Goal: Transaction & Acquisition: Purchase product/service

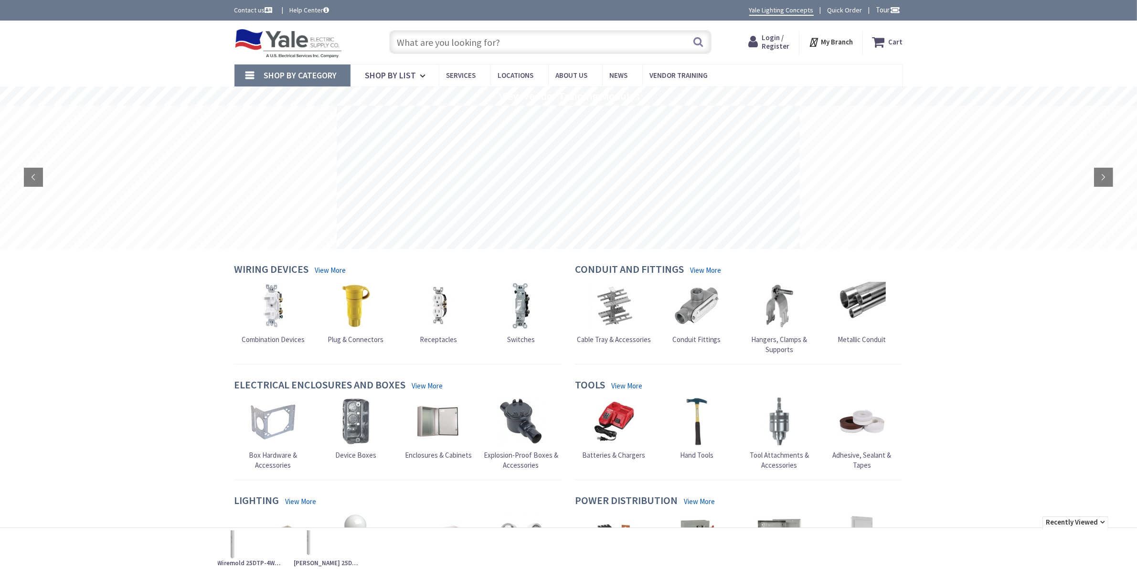
click at [769, 37] on span "Login / Register" at bounding box center [776, 42] width 28 height 18
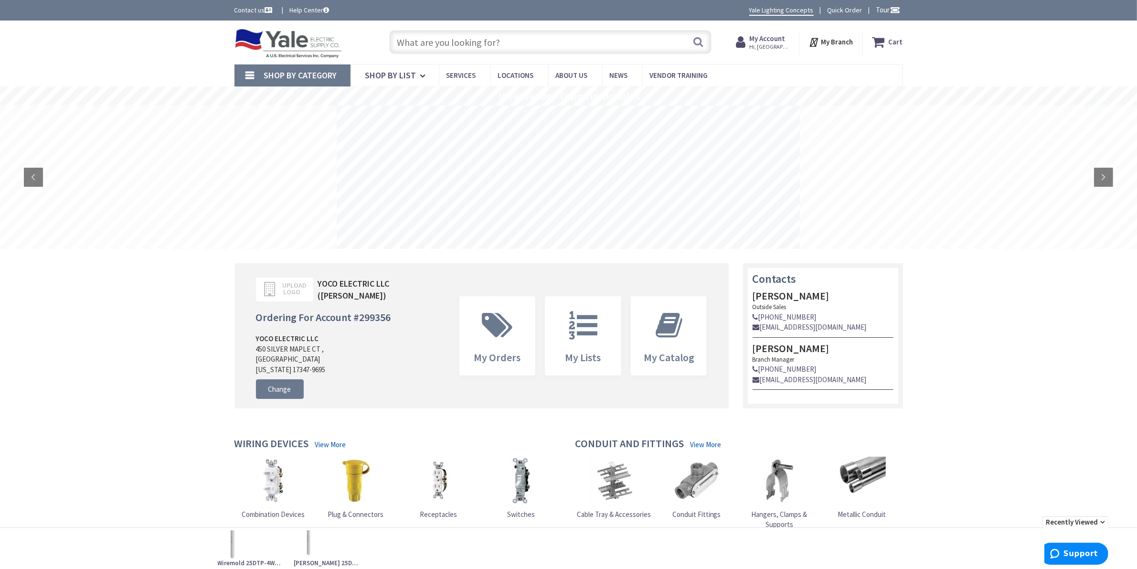
scroll to position [339, 0]
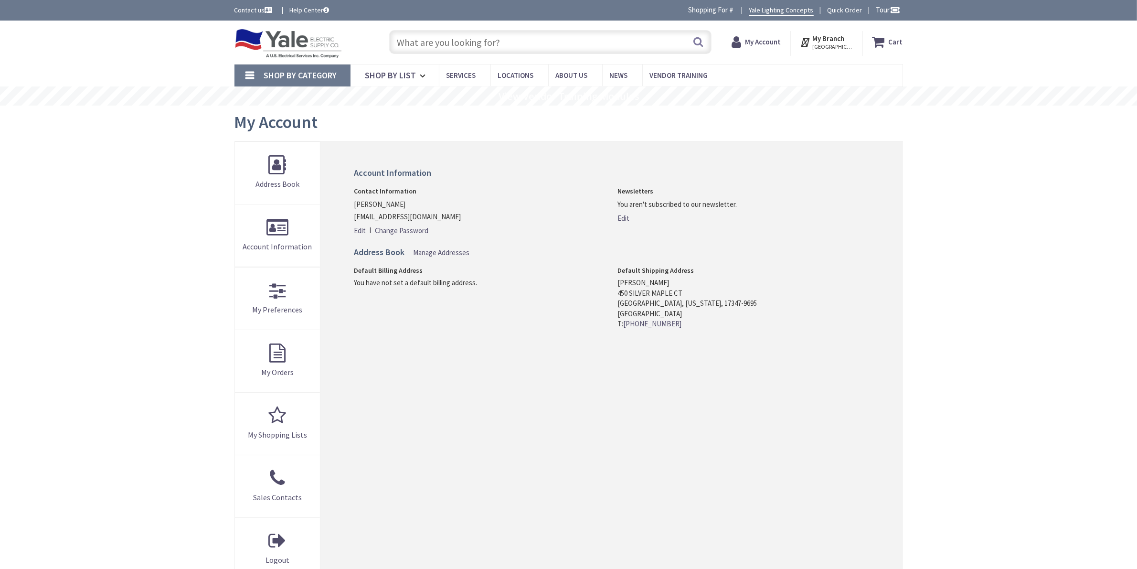
click at [463, 37] on input "text" at bounding box center [550, 42] width 322 height 24
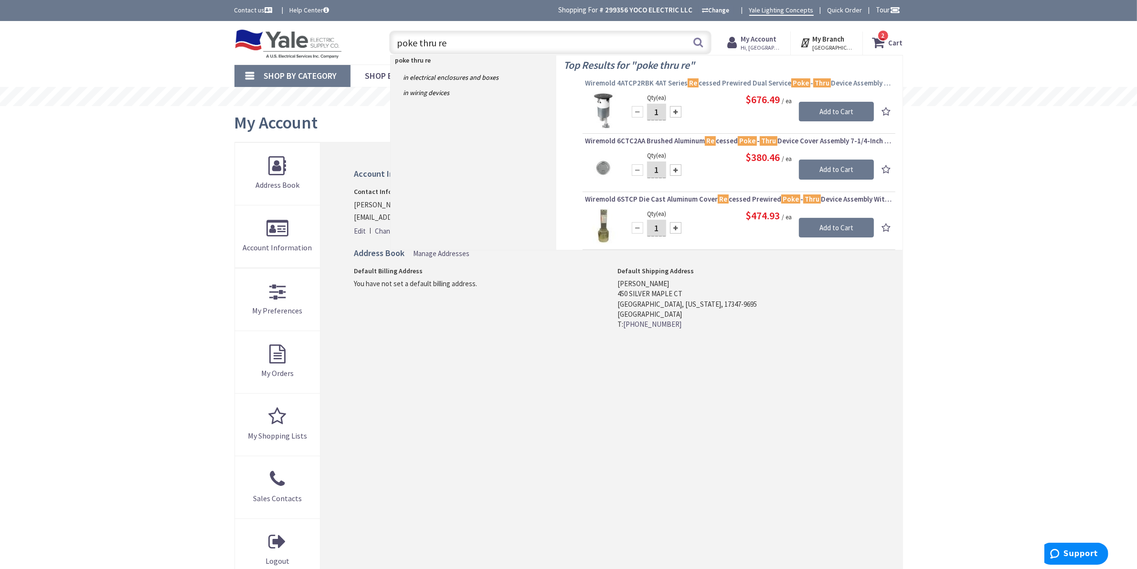
type input "poke thru re"
click at [638, 83] on span "Wiremold 4ATCP2RBK 4AT Series Re cessed Prewired Dual Service Poke - Thru Devic…" at bounding box center [739, 83] width 308 height 10
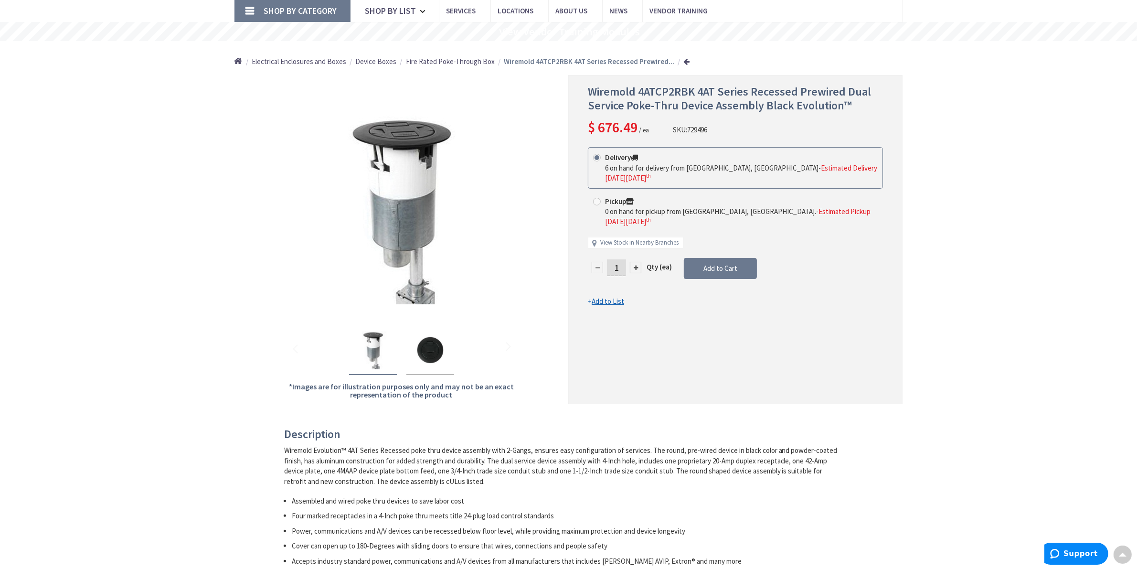
scroll to position [60, 0]
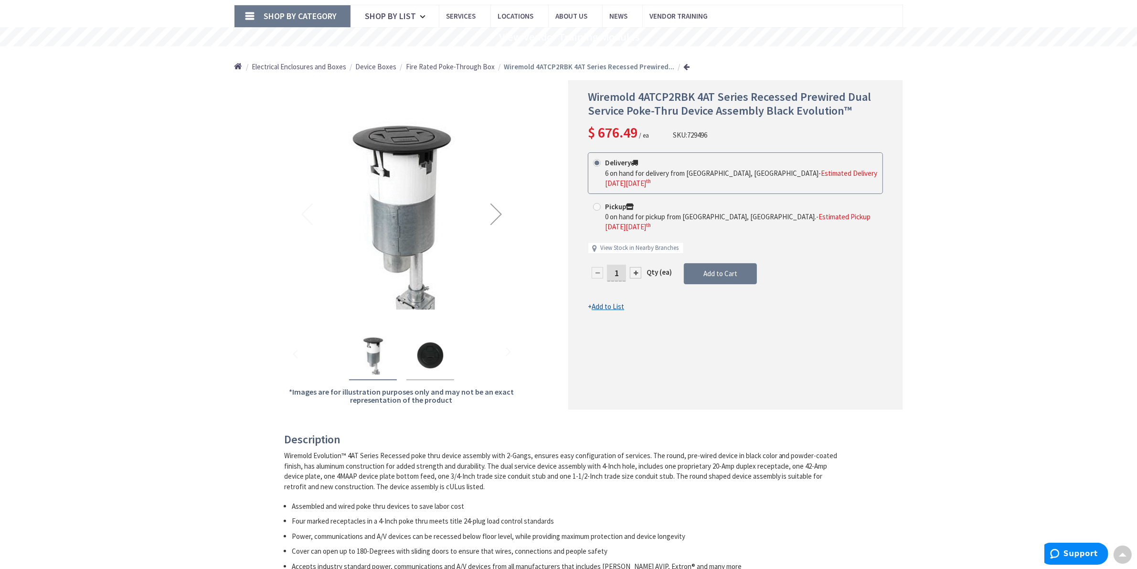
click at [434, 357] on img "Wiremold 4ATCP2RBK 4AT Series Recessed Prewired Dual Service Poke-Thru Device A…" at bounding box center [430, 355] width 38 height 38
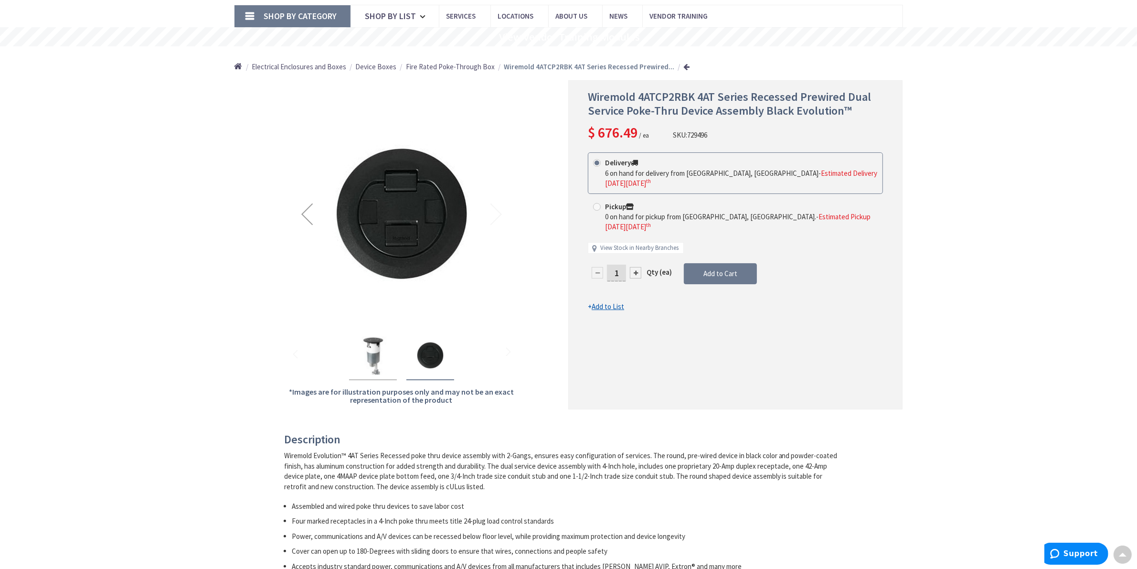
click at [385, 362] on img "Wiremold 4ATCP2RBK 4AT Series Recessed Prewired Dual Service Poke-Thru Device A…" at bounding box center [373, 355] width 38 height 38
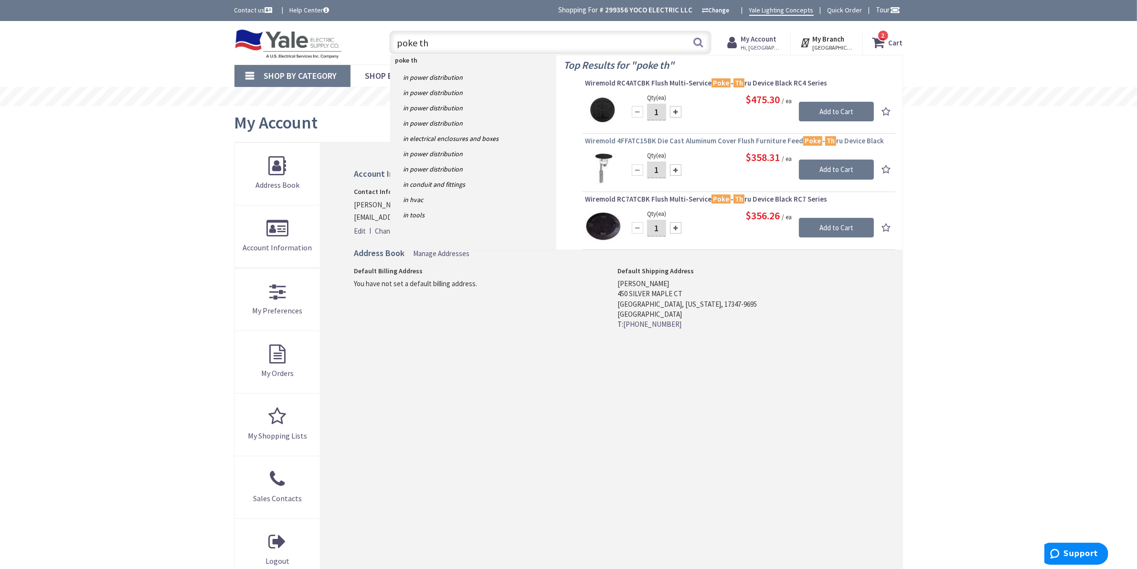
type input "poke th"
click at [711, 137] on span "Wiremold 4FFATC15BK Die Cast Aluminum Cover Flush Furniture Feed Poke - Th ru D…" at bounding box center [739, 141] width 308 height 10
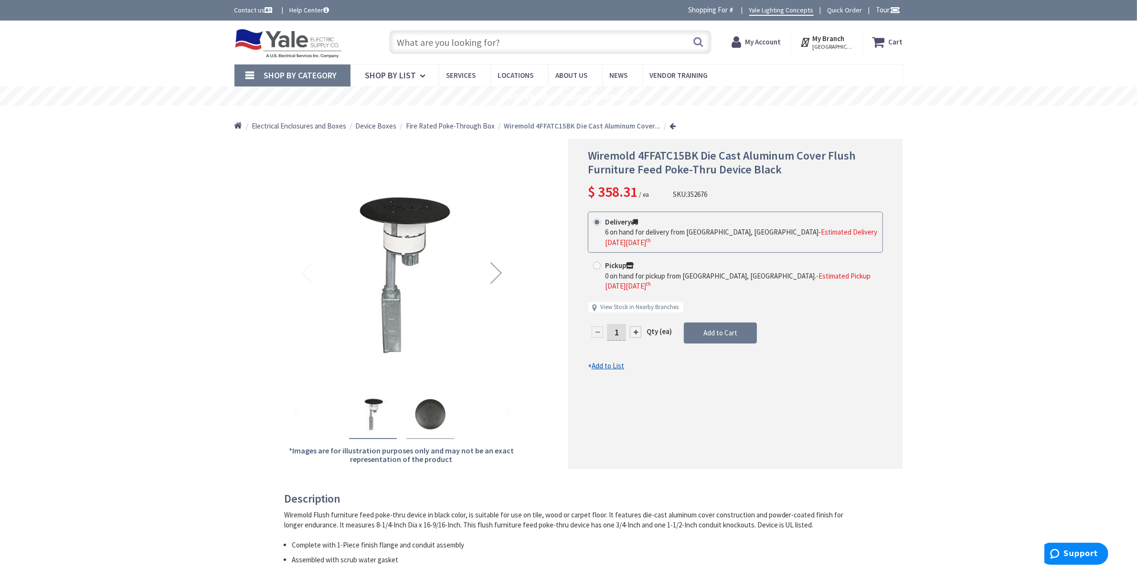
click at [430, 420] on img "Wiremold 4FFATC15BK Die Cast Aluminum Cover Flush Furniture Feed Poke-Thru Devi…" at bounding box center [430, 414] width 38 height 38
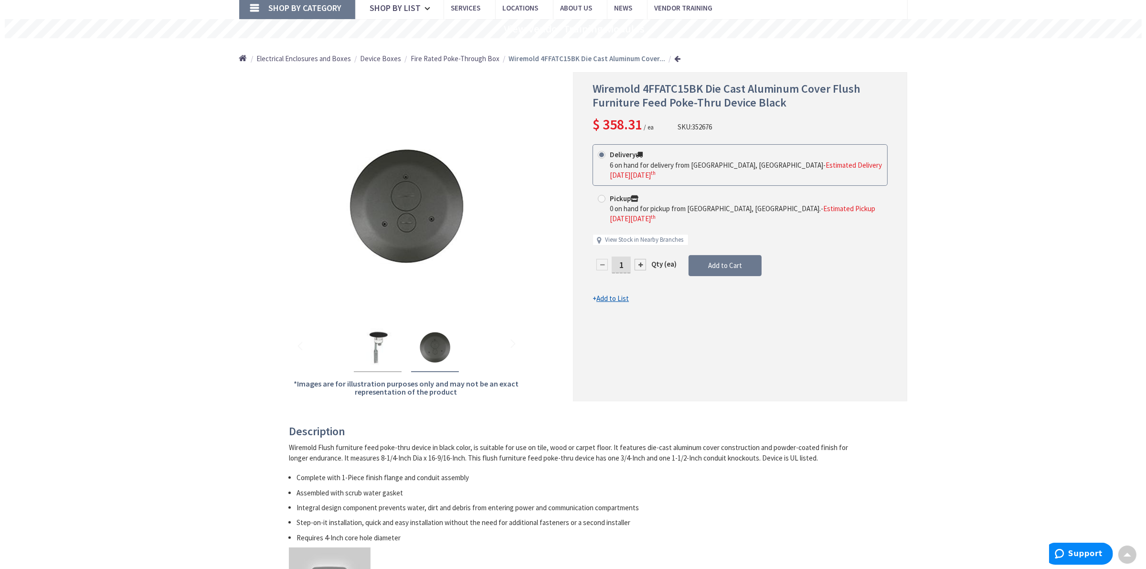
scroll to position [60, 0]
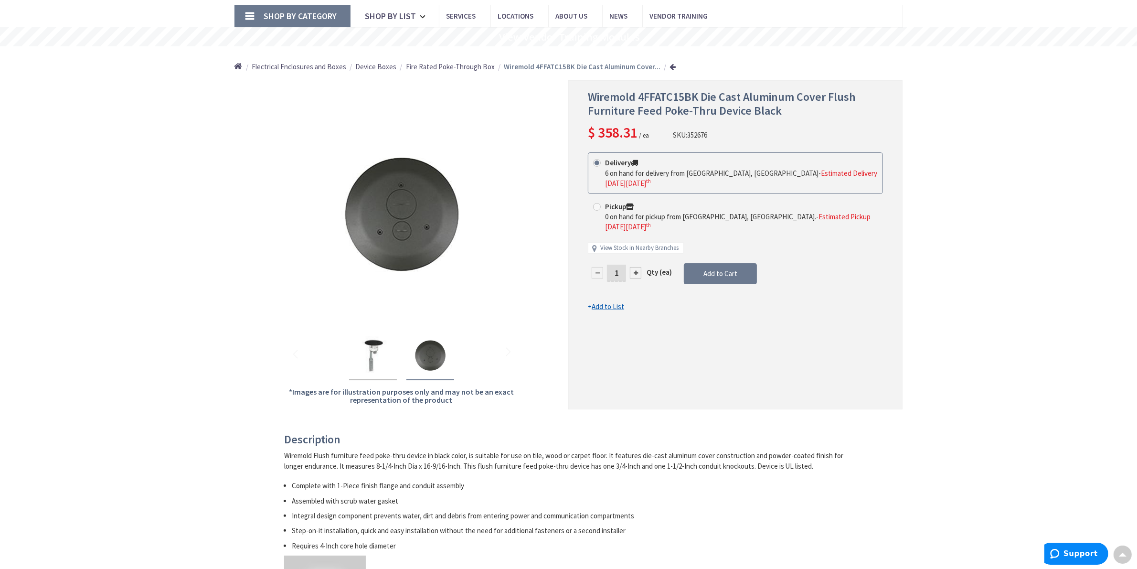
click at [635, 267] on div at bounding box center [635, 272] width 11 height 11
click at [635, 254] on div at bounding box center [735, 245] width 333 height 328
click at [636, 267] on div at bounding box center [635, 272] width 11 height 11
click at [636, 255] on div at bounding box center [735, 245] width 333 height 328
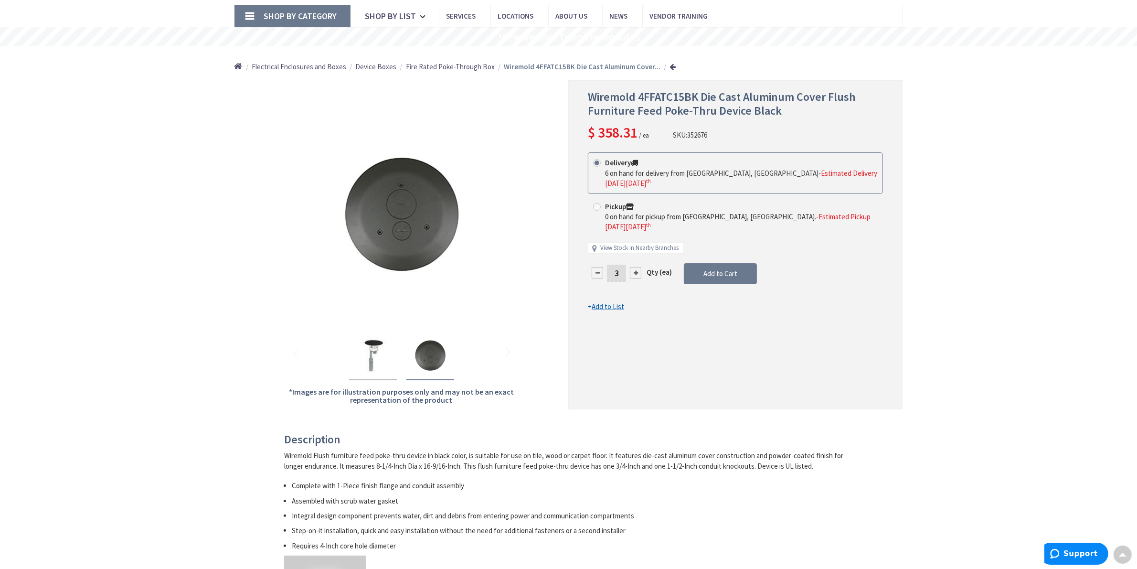
click at [636, 267] on div at bounding box center [635, 272] width 11 height 11
click at [636, 255] on form "This product is Discontinued Delivery 6 on hand for delivery from Cranbury, NJ …" at bounding box center [735, 232] width 295 height 160
click at [636, 267] on div at bounding box center [635, 272] width 11 height 11
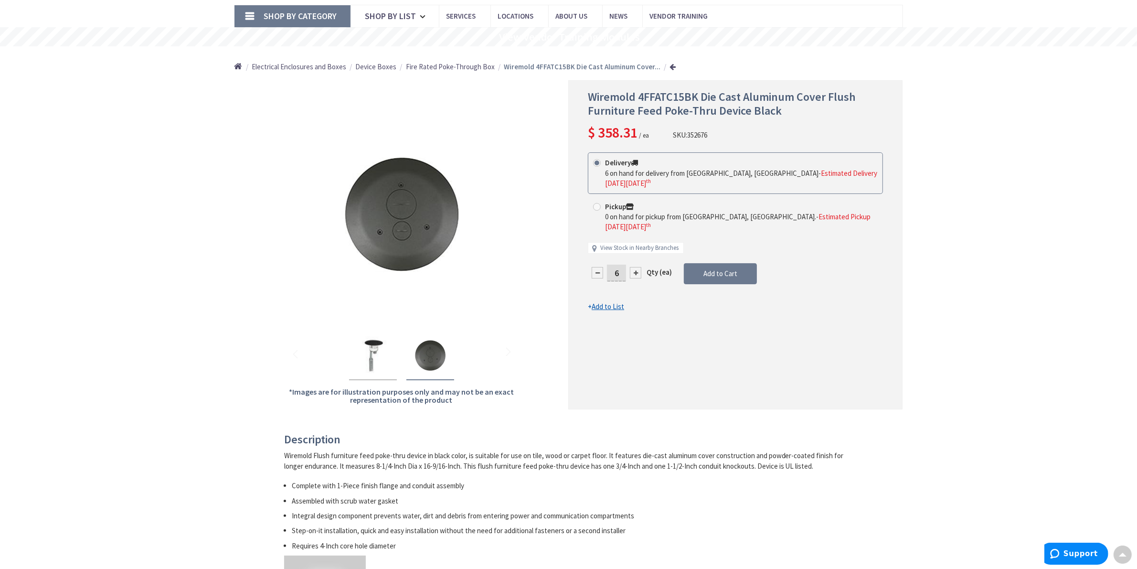
type input "7"
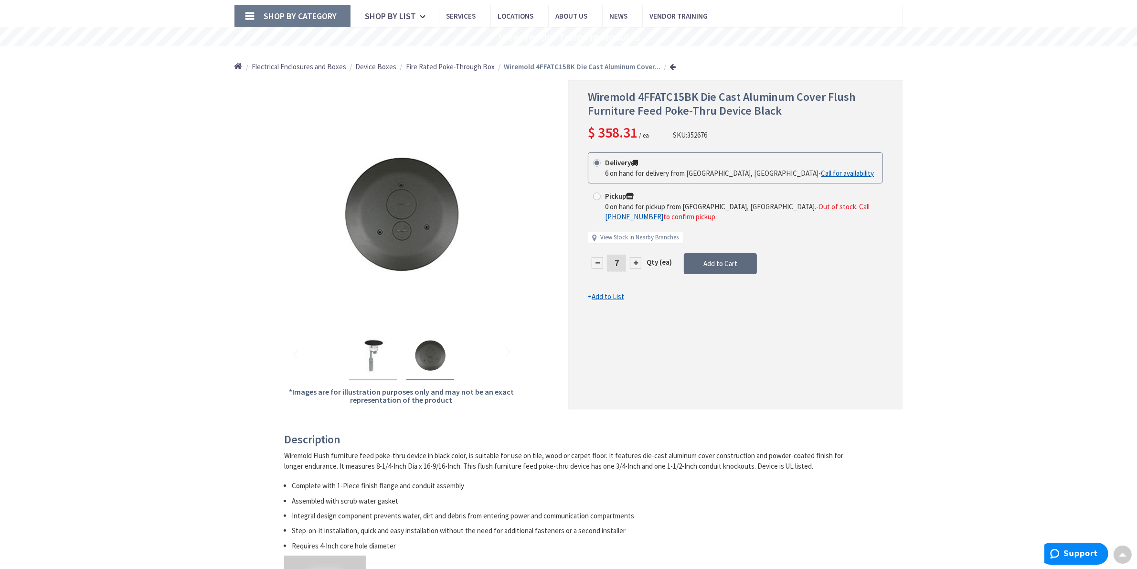
click at [698, 260] on button "Add to Cart" at bounding box center [720, 263] width 73 height 21
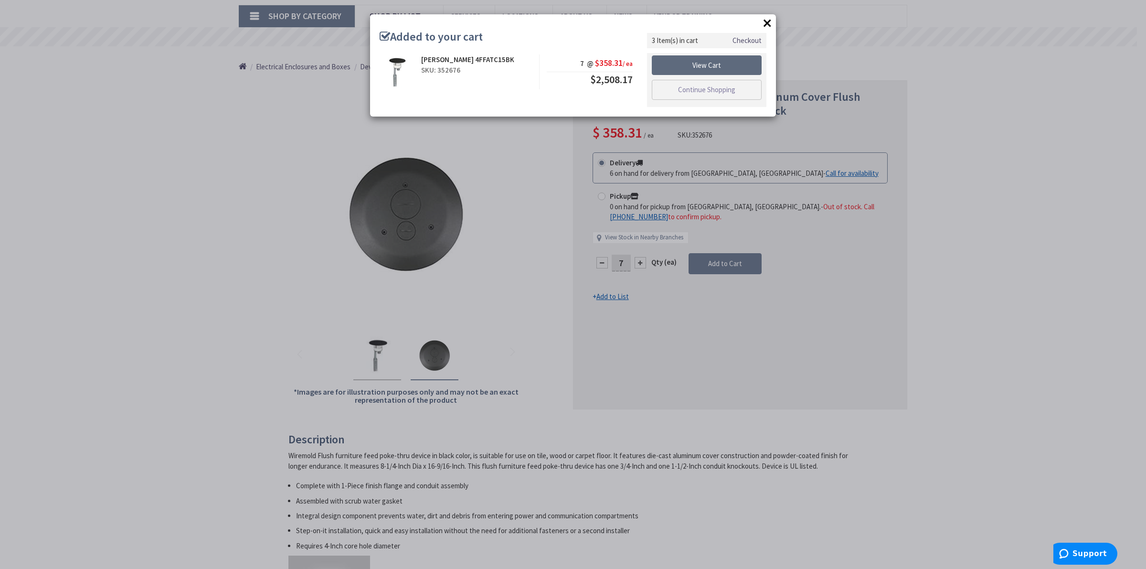
click at [707, 68] on link "View Cart" at bounding box center [707, 65] width 110 height 20
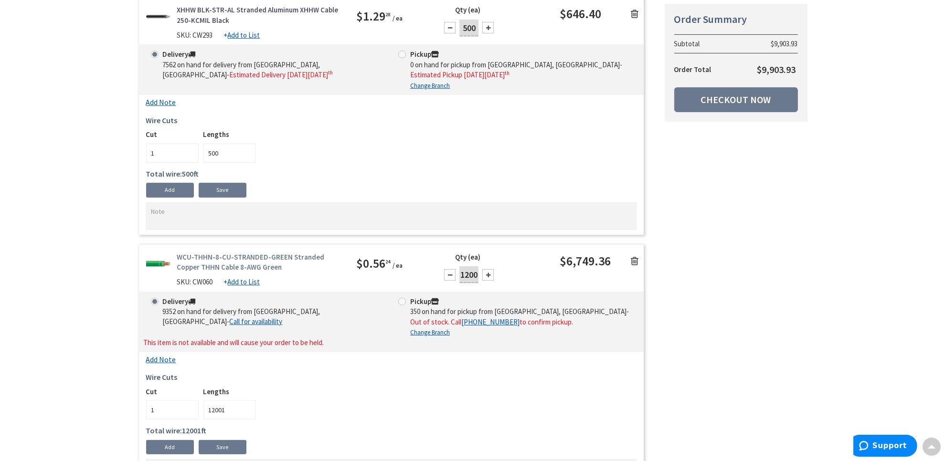
scroll to position [646, 0]
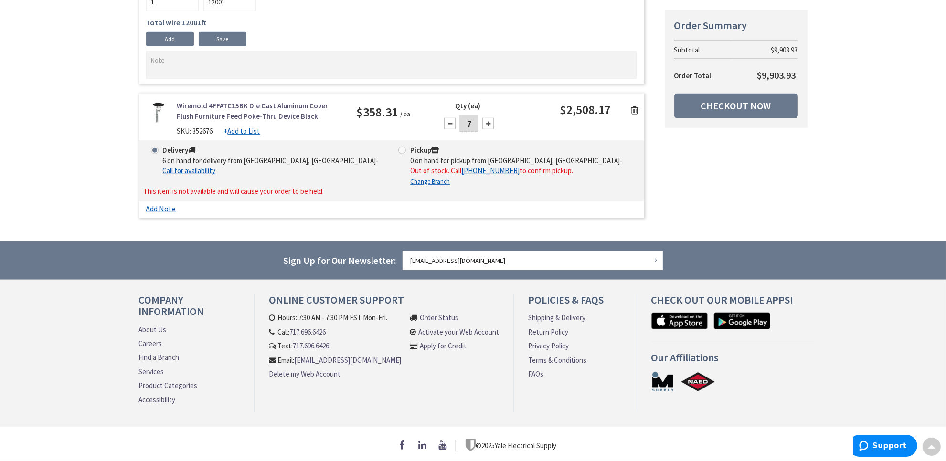
click at [249, 114] on link "Wiremold 4FFATC15BK Die Cast Aluminum Cover Flush Furniture Feed Poke-Thru Devi…" at bounding box center [259, 111] width 165 height 21
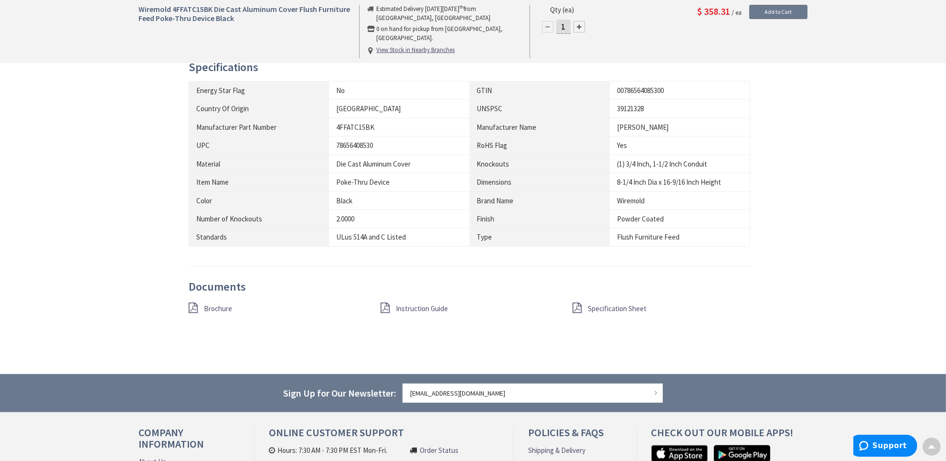
scroll to position [717, 0]
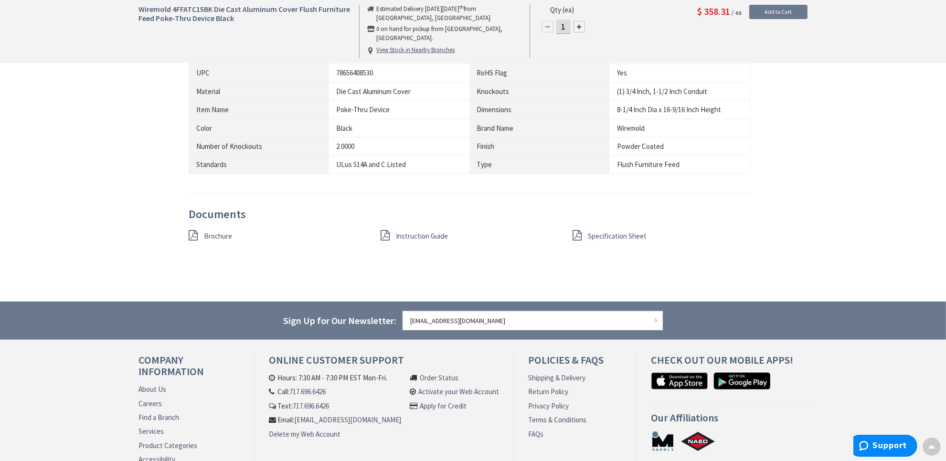
click at [581, 237] on icon at bounding box center [577, 235] width 9 height 11
